Goal: Entertainment & Leisure: Consume media (video, audio)

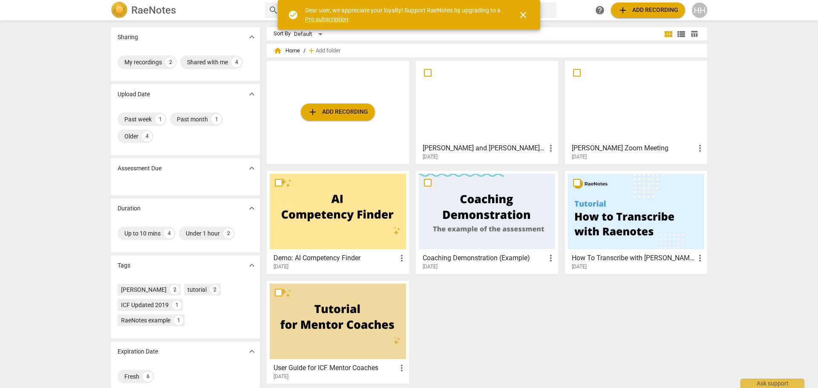
click at [501, 122] on div at bounding box center [487, 101] width 136 height 75
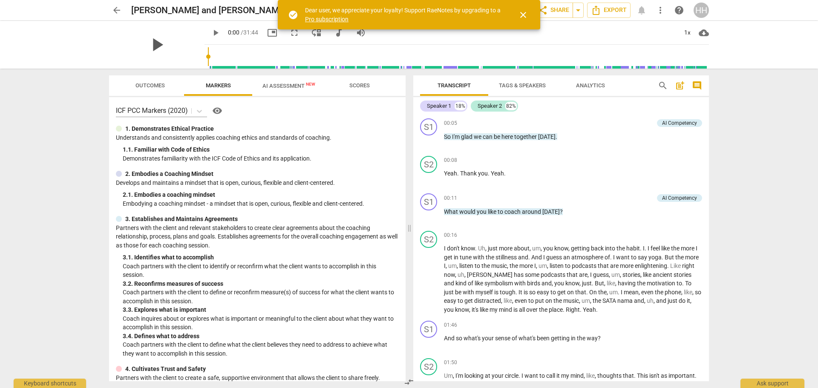
click at [152, 44] on span "play_arrow" at bounding box center [157, 45] width 22 height 22
click at [179, 60] on div "pause" at bounding box center [156, 45] width 95 height 48
click at [148, 41] on span "pause" at bounding box center [157, 45] width 22 height 22
click at [153, 43] on span "play_arrow" at bounding box center [157, 45] width 22 height 22
click at [139, 61] on div "pause" at bounding box center [156, 45] width 95 height 48
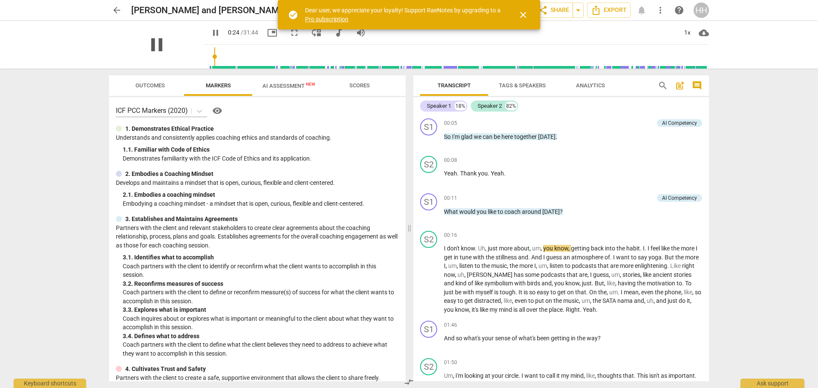
click at [149, 45] on span "pause" at bounding box center [157, 45] width 22 height 22
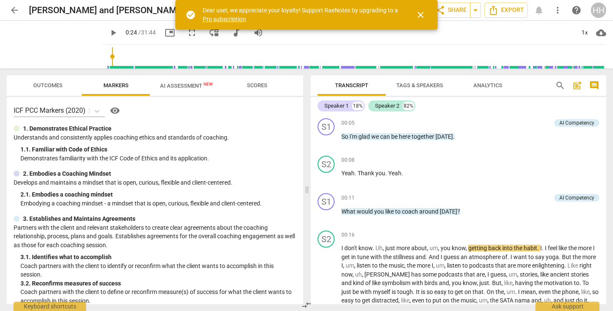
click at [108, 34] on span "play_arrow" at bounding box center [113, 33] width 10 height 10
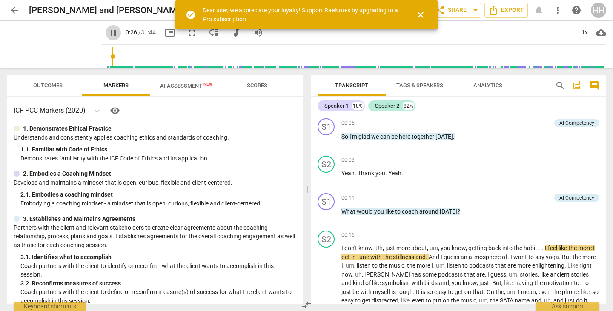
click at [108, 32] on span "pause" at bounding box center [113, 33] width 10 height 10
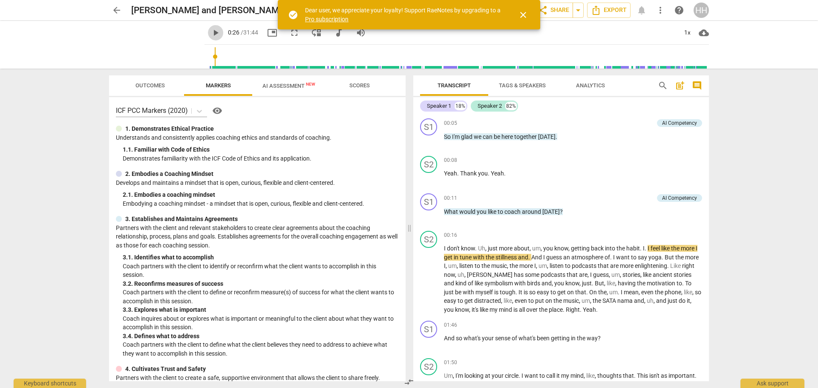
click at [210, 30] on span "play_arrow" at bounding box center [215, 33] width 10 height 10
click at [152, 46] on span "pause" at bounding box center [157, 45] width 22 height 22
drag, startPoint x: 123, startPoint y: 63, endPoint x: 108, endPoint y: 64, distance: 14.5
click at [108, 64] on div "play_arrow play_arrow 0:42 / 31:44 picture_in_picture fullscreen move_down audi…" at bounding box center [409, 45] width 804 height 48
drag, startPoint x: 208, startPoint y: 57, endPoint x: 195, endPoint y: 60, distance: 13.1
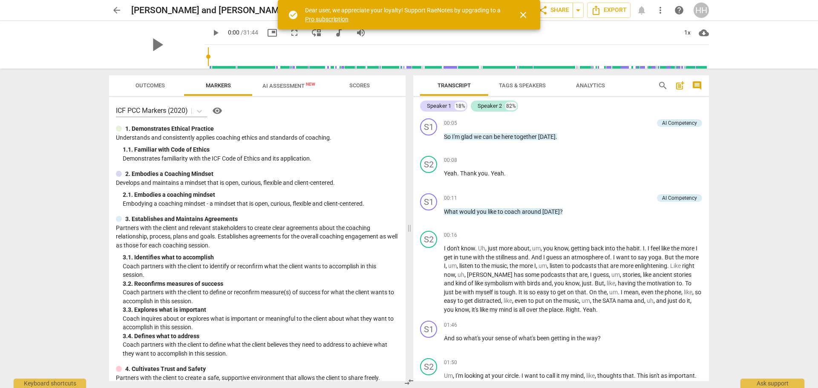
click at [208, 60] on input "range" at bounding box center [458, 56] width 501 height 27
click at [148, 45] on span "play_arrow" at bounding box center [157, 45] width 22 height 22
click at [150, 37] on span "pause" at bounding box center [157, 45] width 22 height 22
click at [159, 48] on span "play_arrow" at bounding box center [157, 45] width 22 height 22
click at [151, 40] on span "pause" at bounding box center [157, 45] width 22 height 22
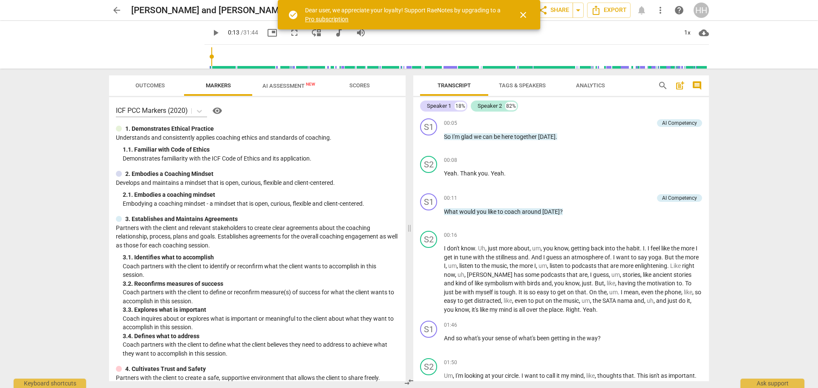
type input "14"
